Goal: Information Seeking & Learning: Learn about a topic

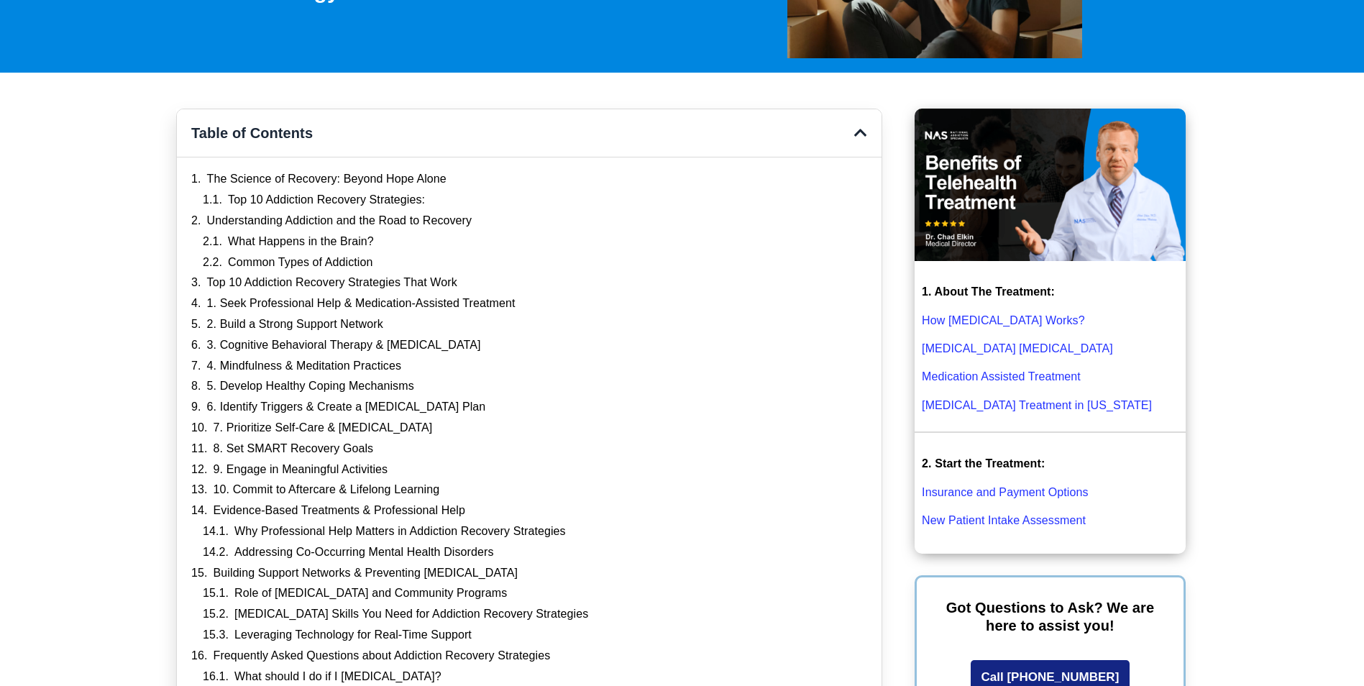
scroll to position [378, 0]
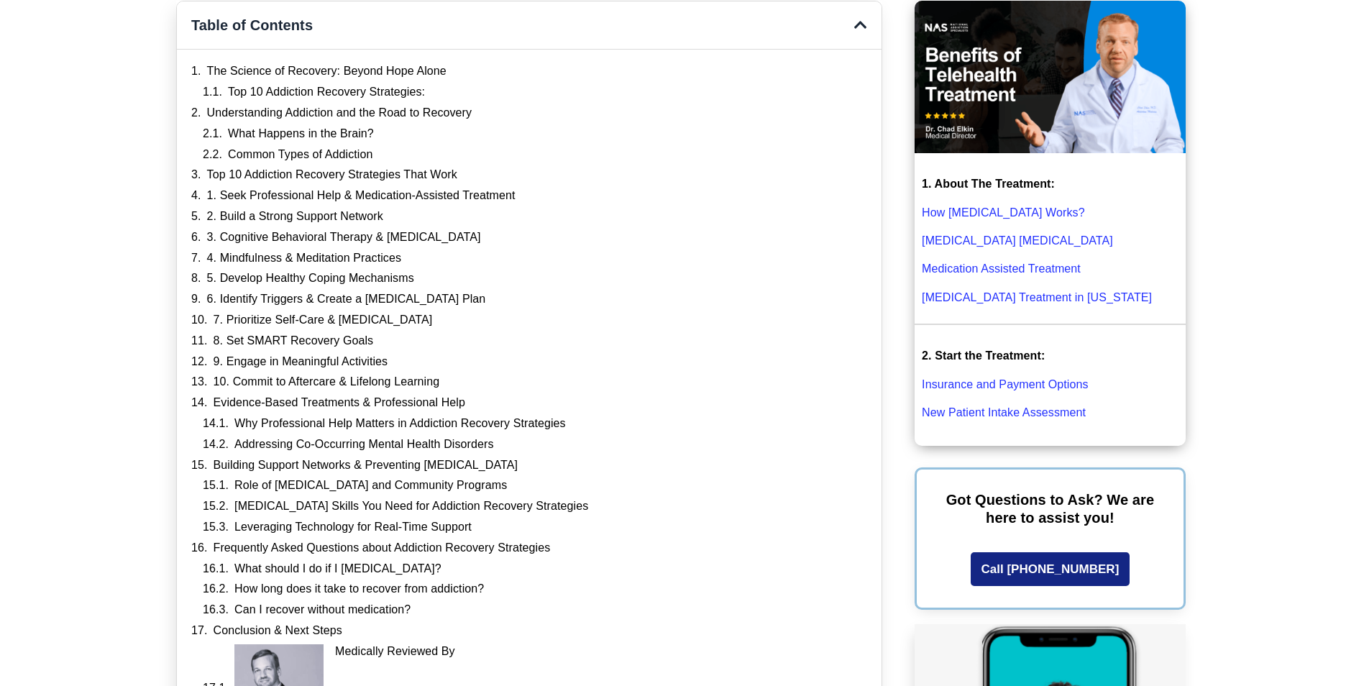
drag, startPoint x: 1359, startPoint y: 51, endPoint x: 1356, endPoint y: 67, distance: 16.2
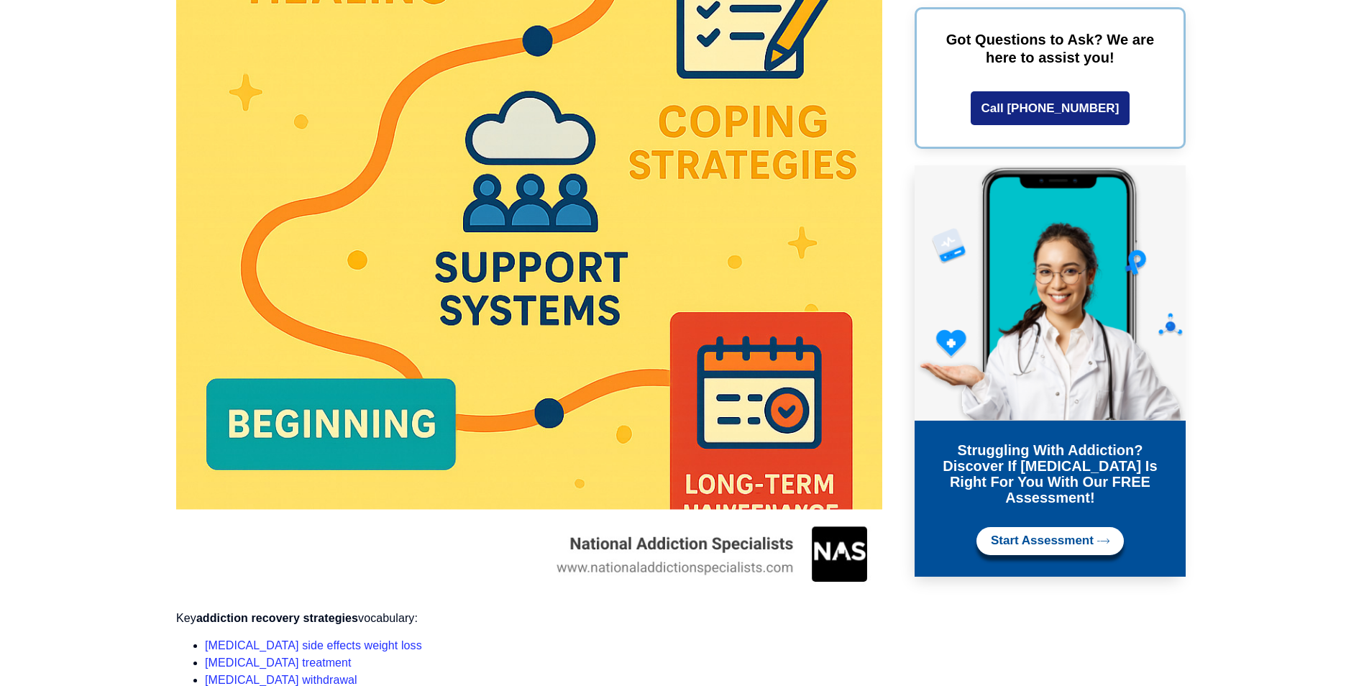
scroll to position [2342, 0]
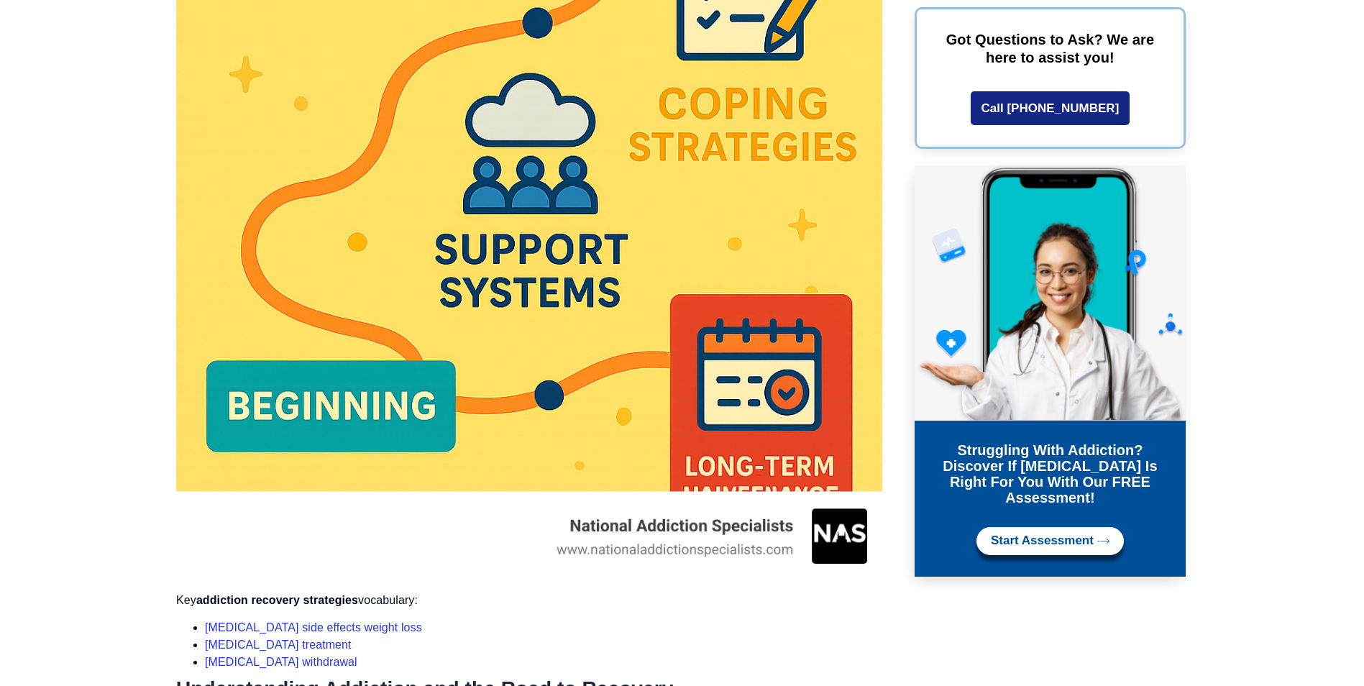
click at [574, 194] on img at bounding box center [529, 7] width 706 height 1149
click at [822, 520] on img at bounding box center [529, 7] width 706 height 1149
click at [740, 530] on img at bounding box center [529, 7] width 706 height 1149
click at [704, 367] on img at bounding box center [529, 7] width 706 height 1149
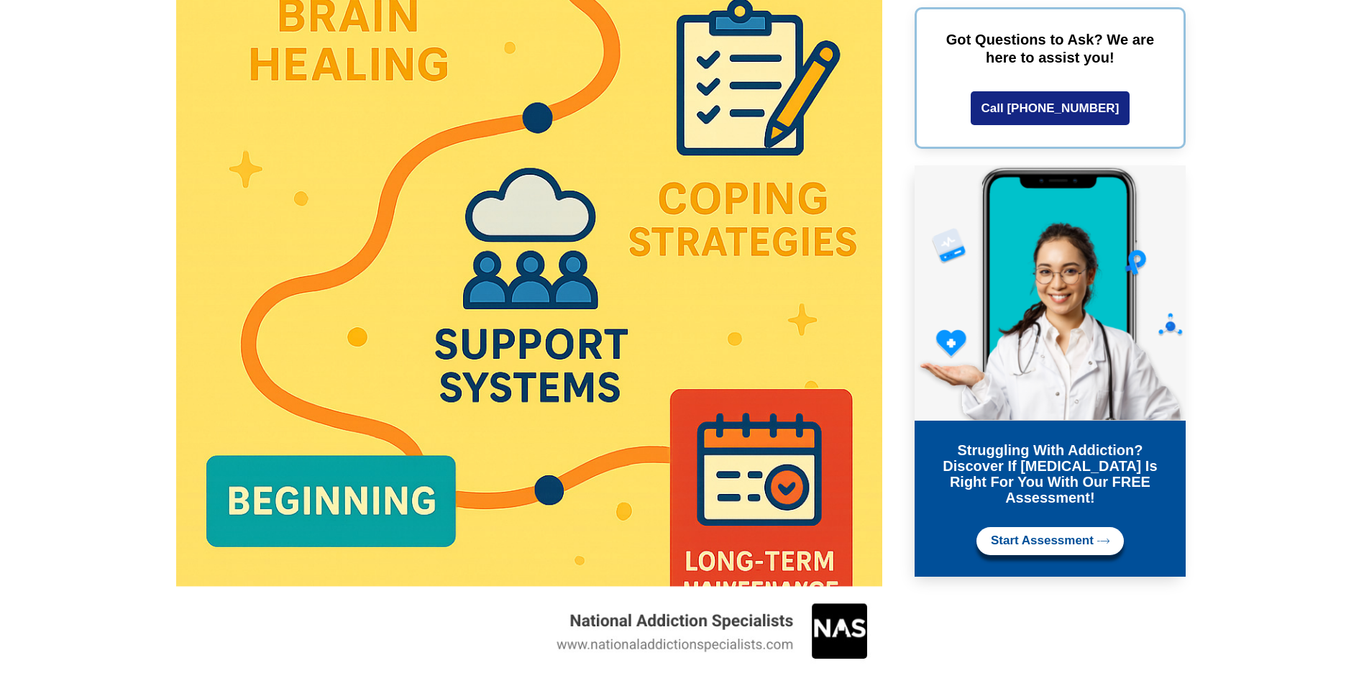
scroll to position [2266, 0]
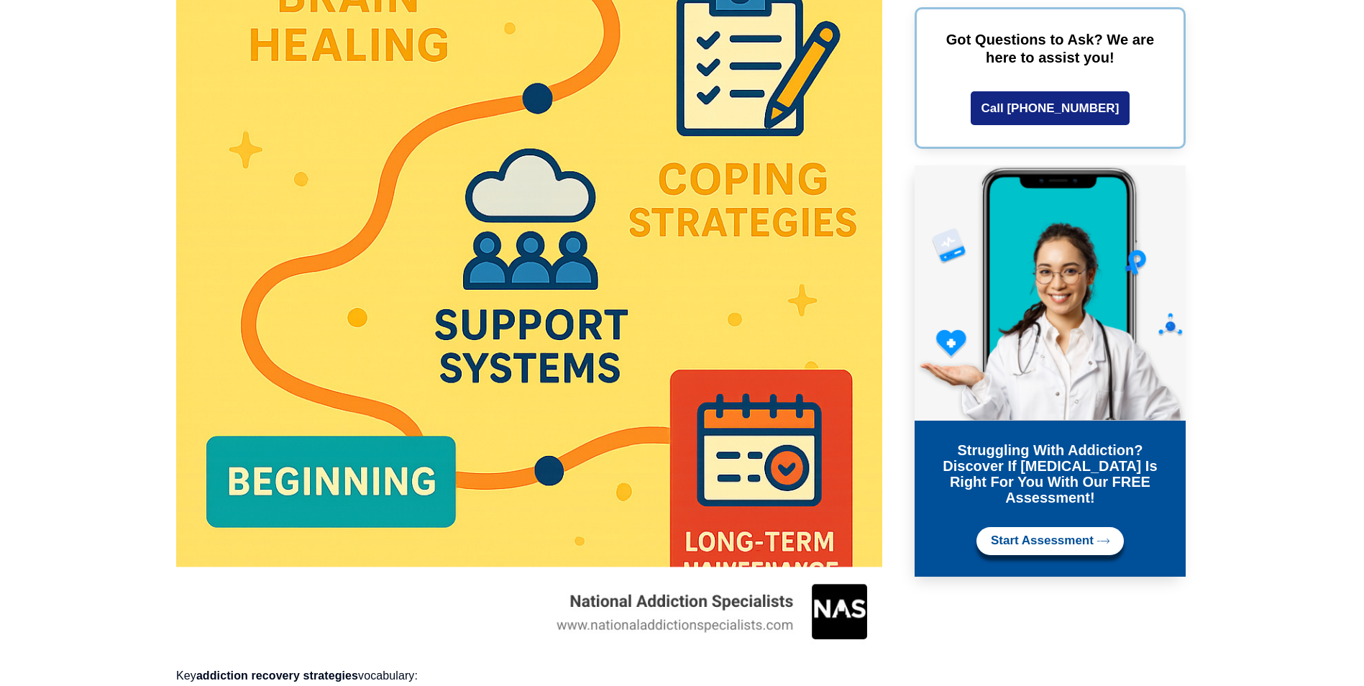
click at [734, 630] on img at bounding box center [529, 82] width 706 height 1149
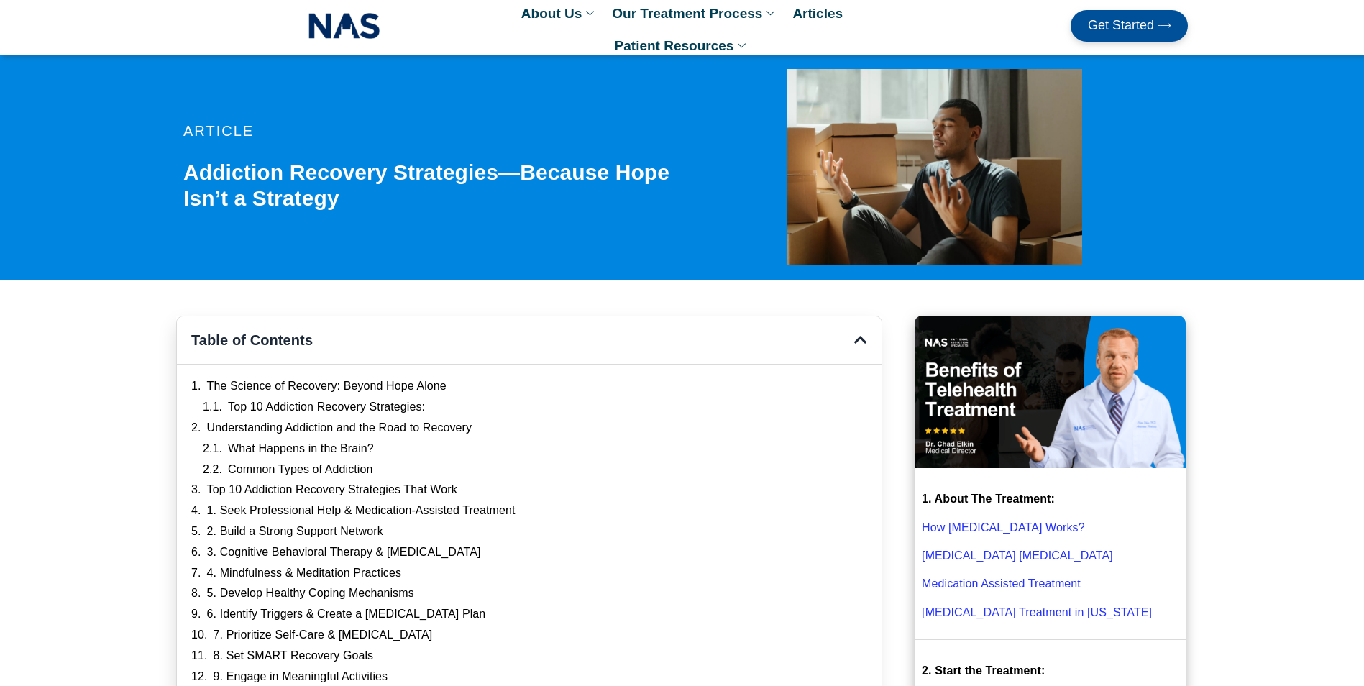
scroll to position [0, 0]
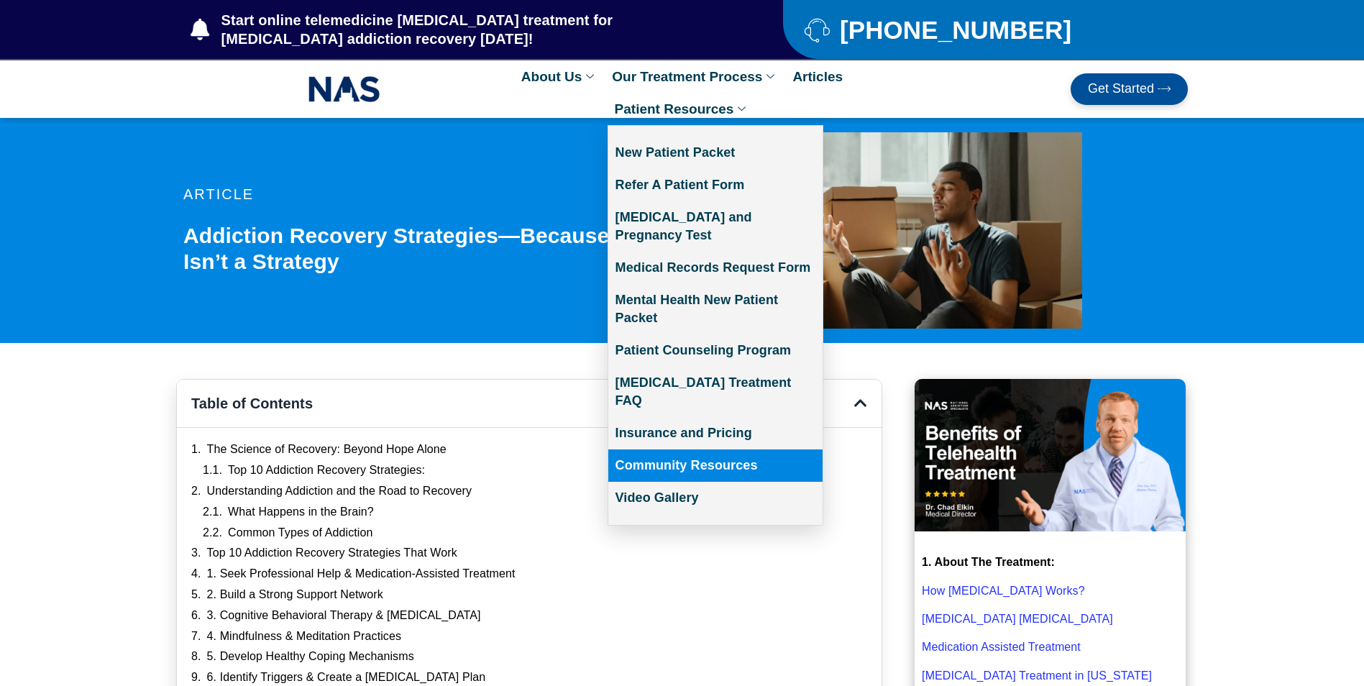
click at [706, 449] on link "Community Resources" at bounding box center [715, 465] width 214 height 32
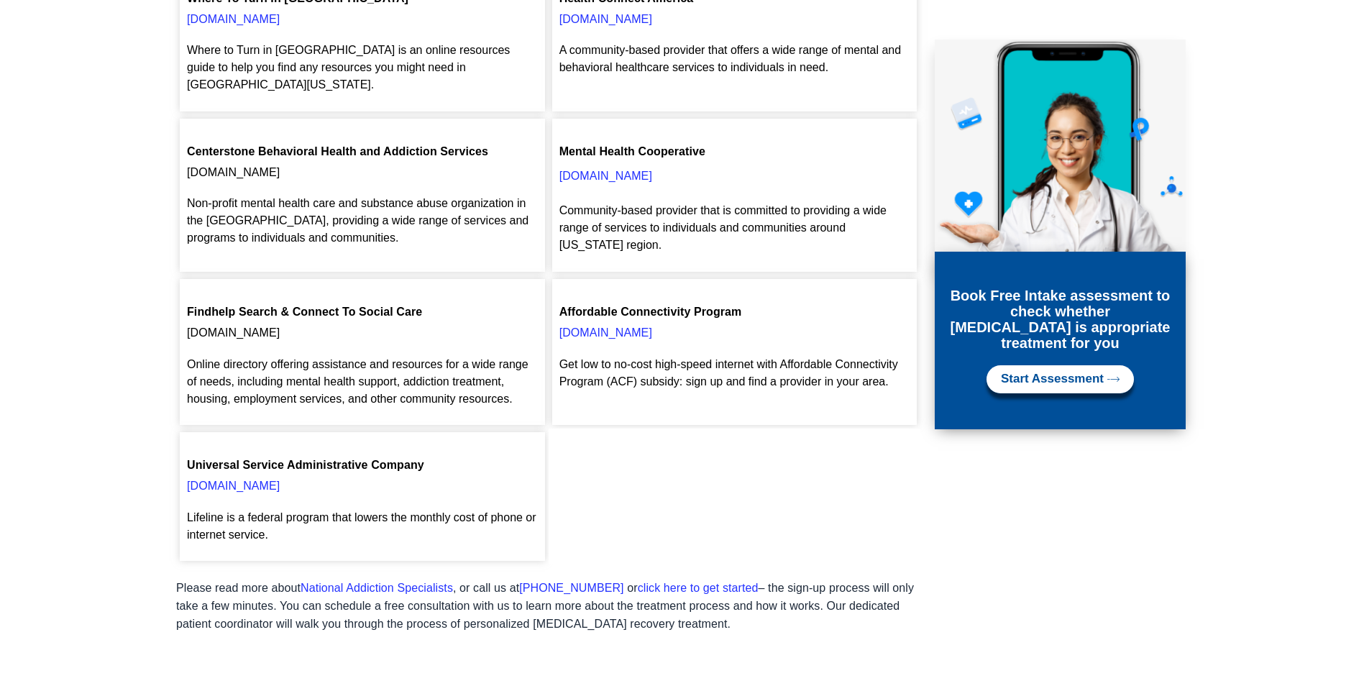
scroll to position [849, 0]
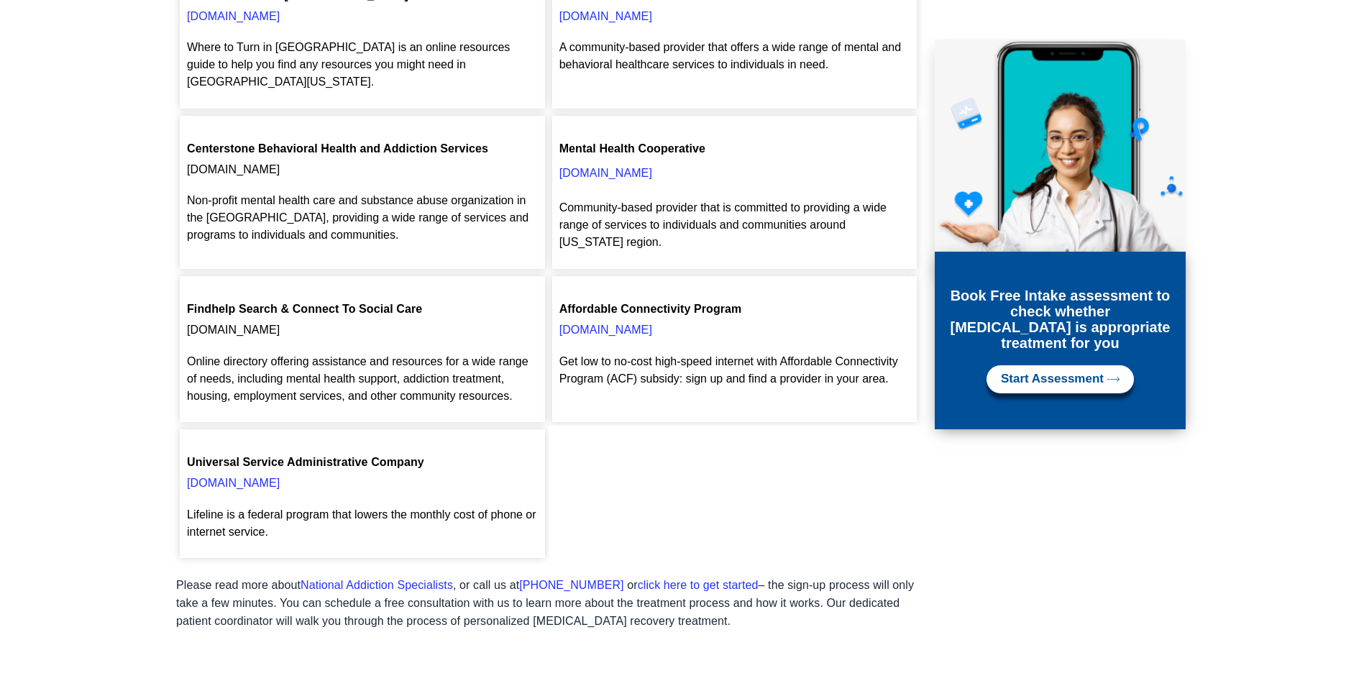
click at [395, 579] on span "National Addiction Specialists" at bounding box center [376, 585] width 152 height 12
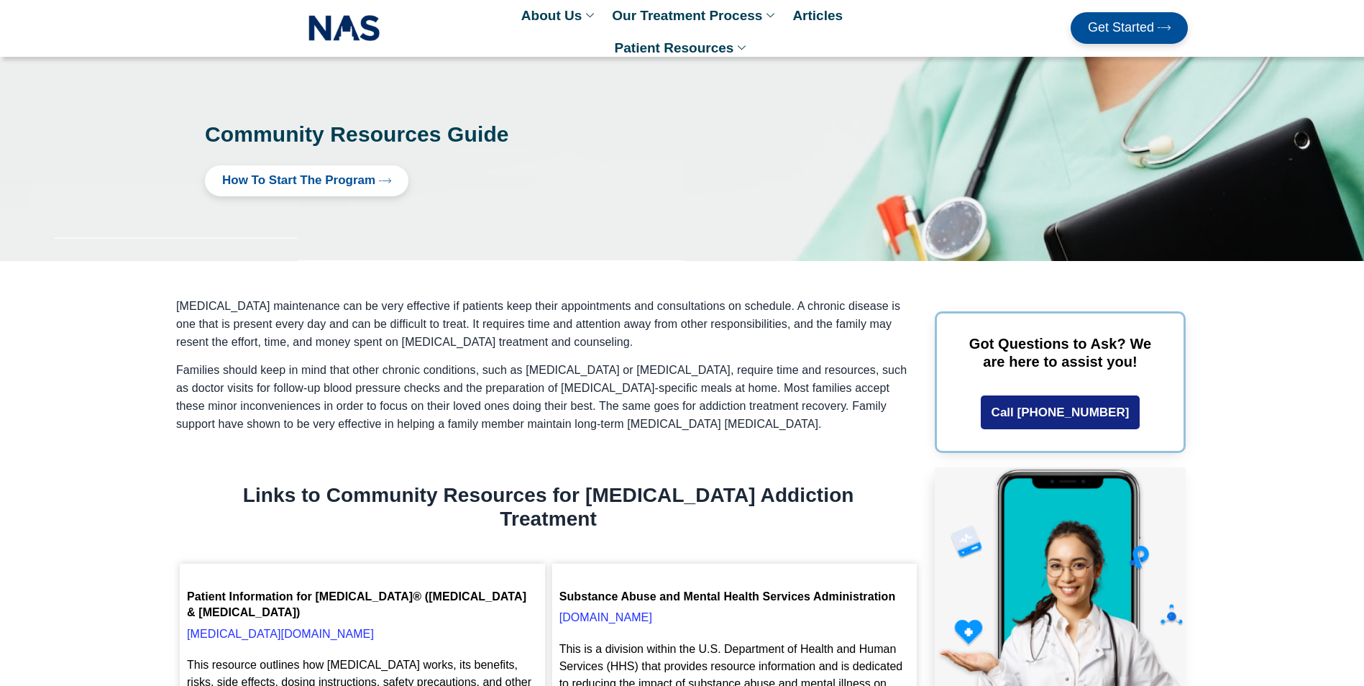
scroll to position [0, 0]
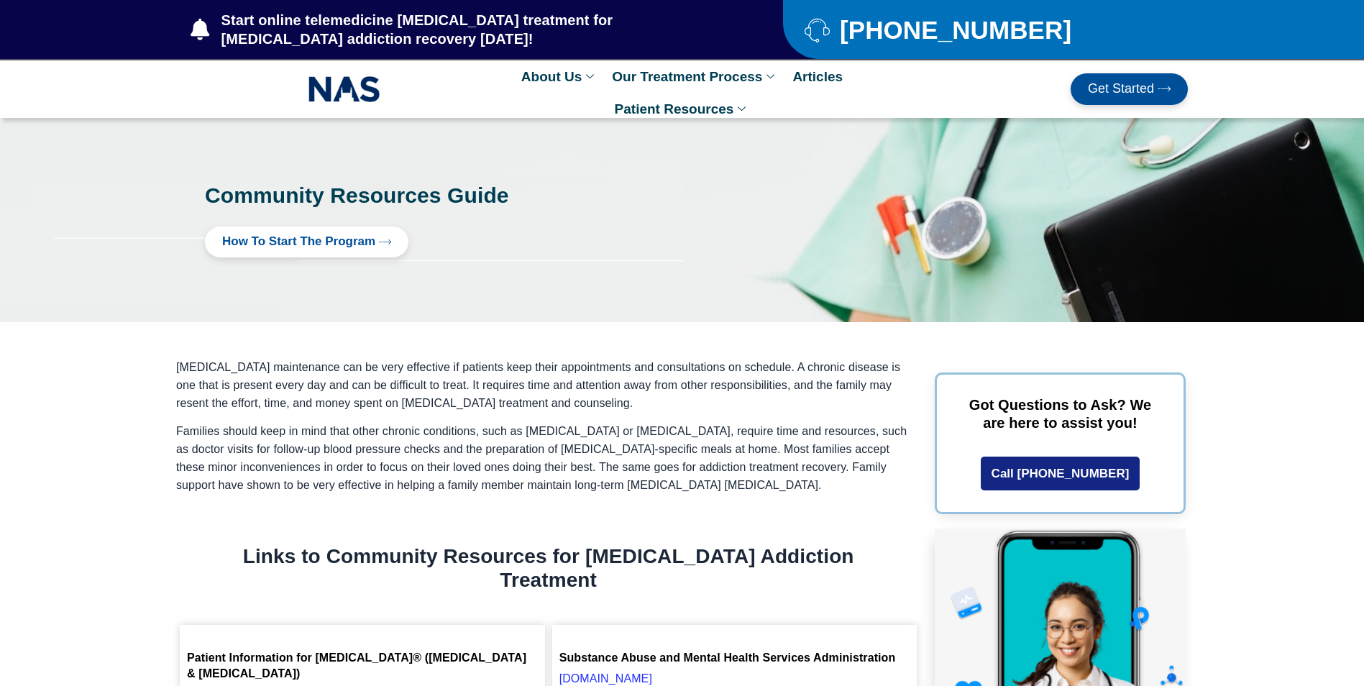
click at [344, 83] on img at bounding box center [344, 89] width 72 height 33
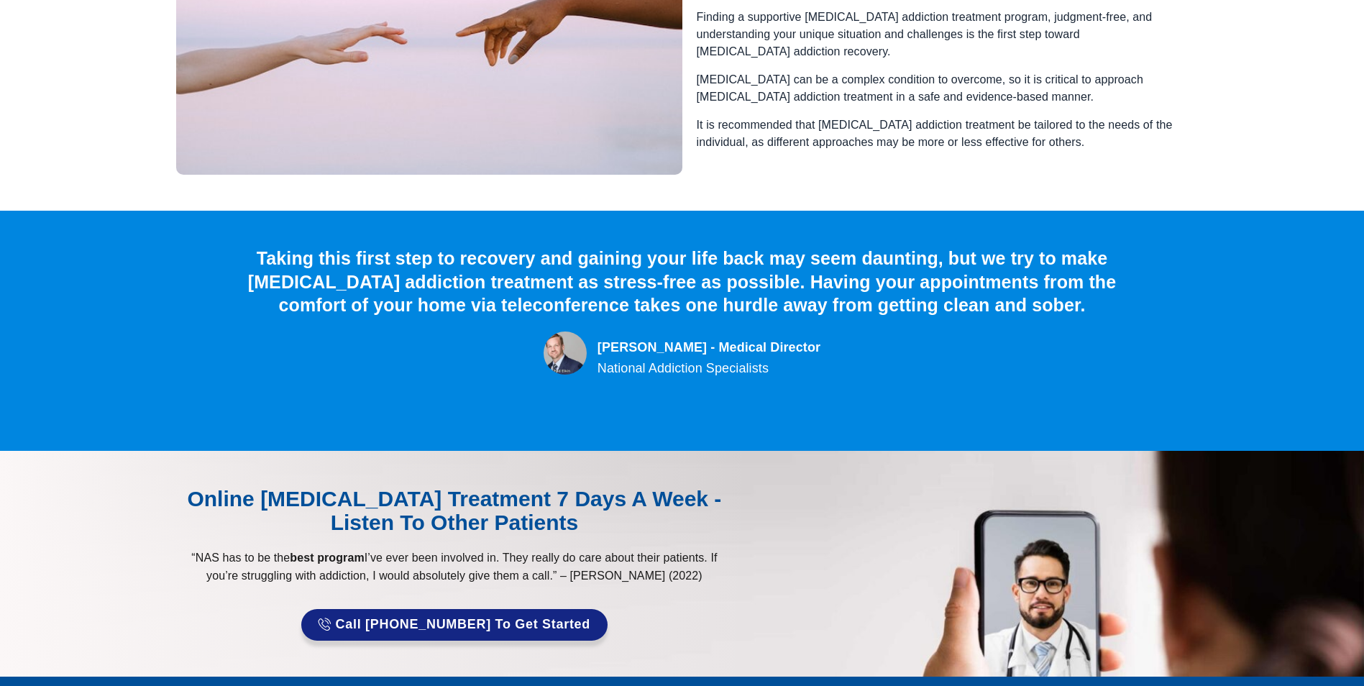
scroll to position [1465, 0]
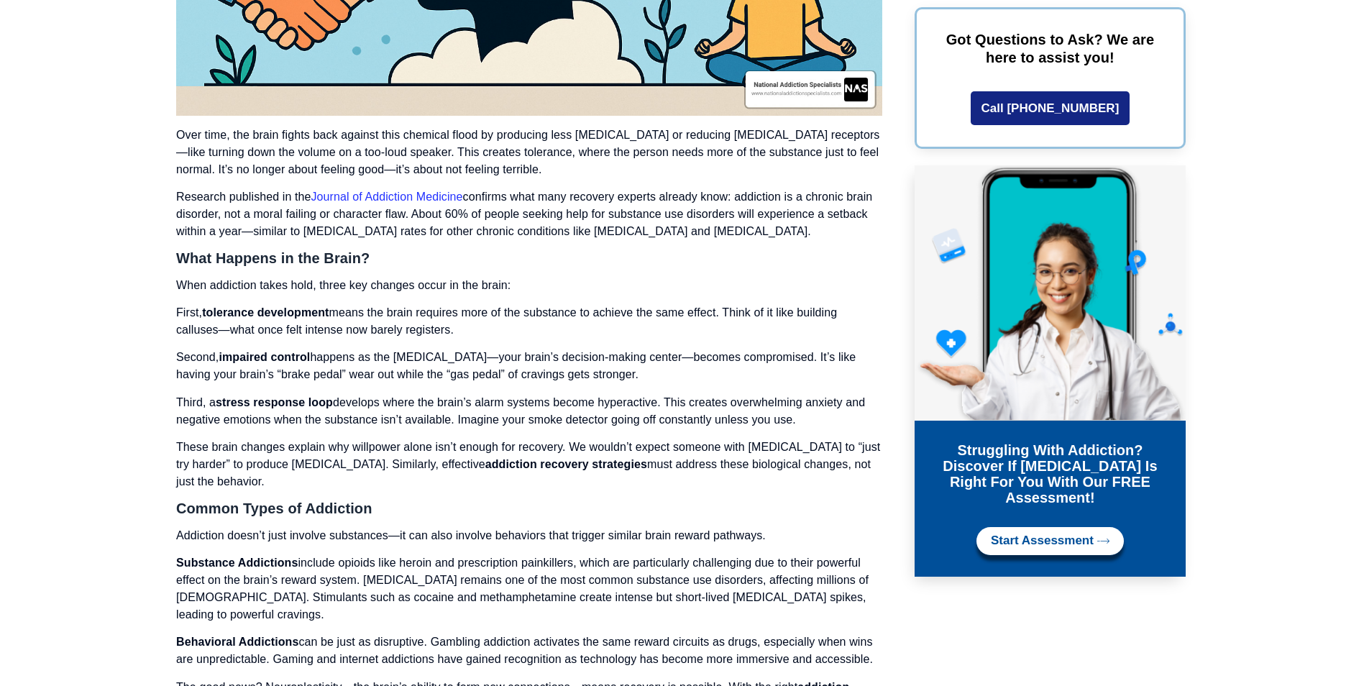
scroll to position [3571, 0]
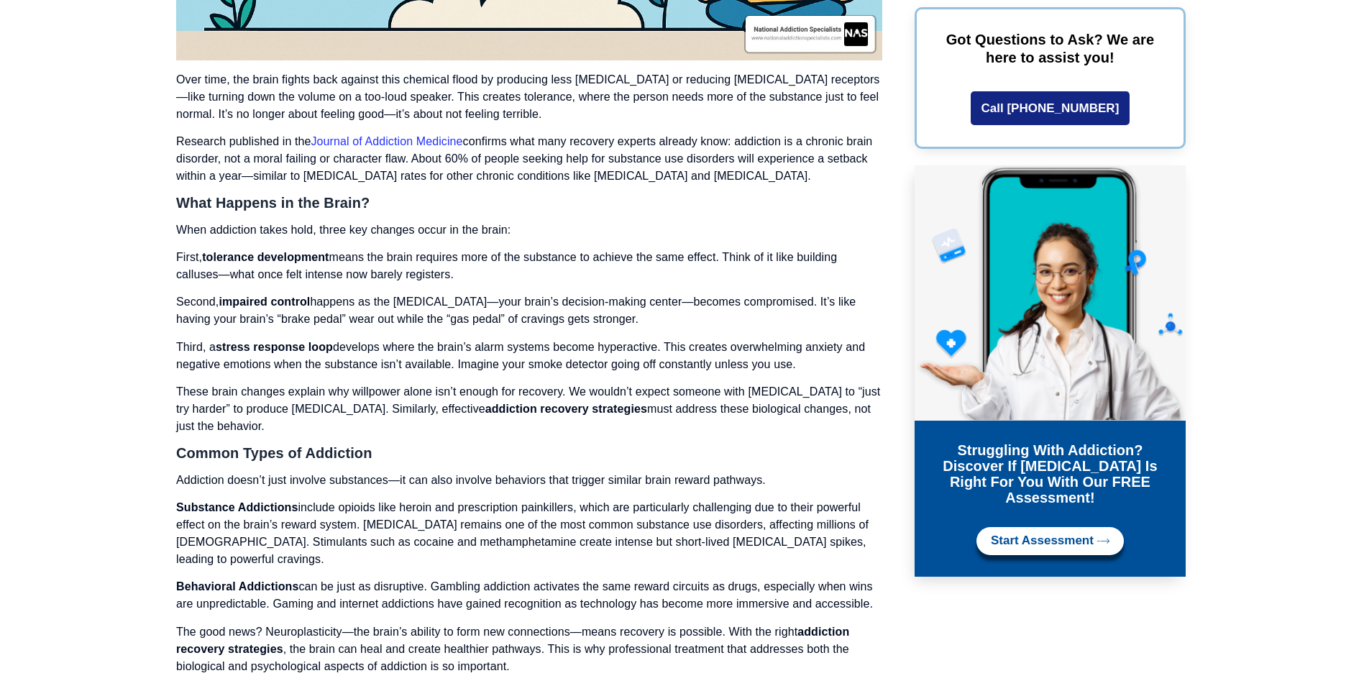
click at [399, 139] on link "Journal of Addiction Medicine" at bounding box center [387, 141] width 152 height 12
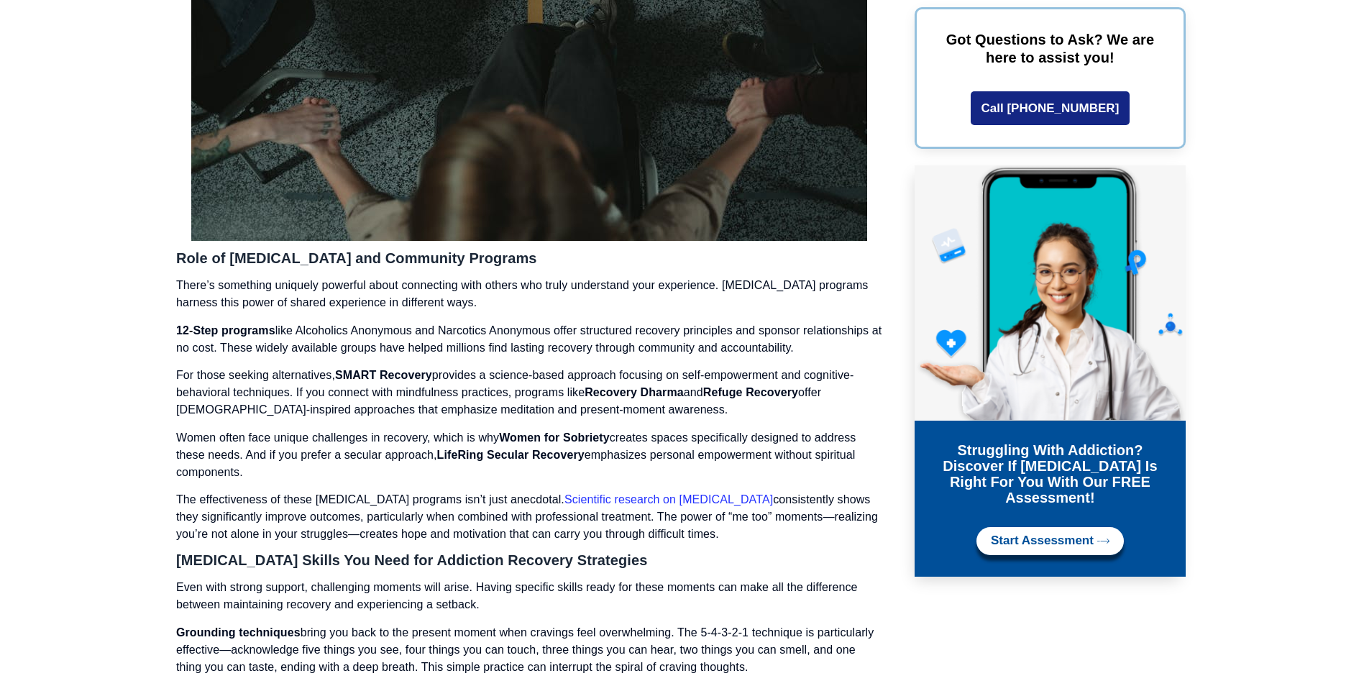
scroll to position [12978, 0]
